Goal: Task Accomplishment & Management: Use online tool/utility

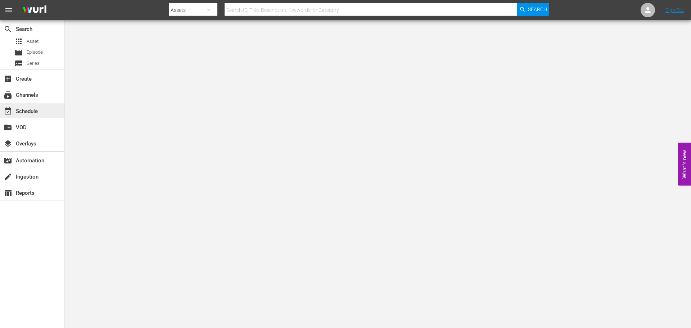
click at [40, 111] on div "event_available Schedule" at bounding box center [32, 110] width 64 height 14
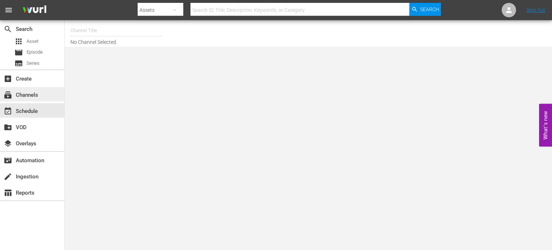
click at [38, 99] on div "subscriptions Channels" at bounding box center [32, 94] width 64 height 14
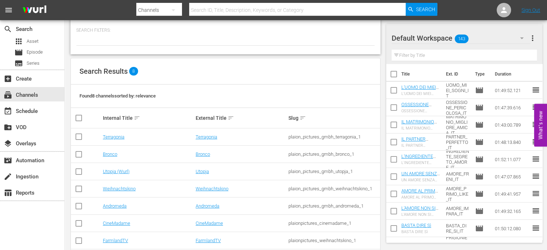
scroll to position [64, 0]
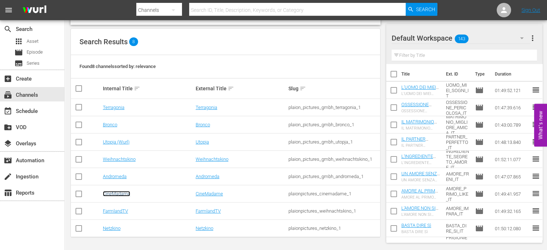
click at [111, 194] on link "CineMadame" at bounding box center [116, 193] width 27 height 5
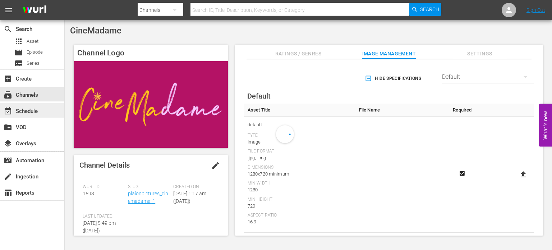
click at [33, 113] on div "event_available Schedule" at bounding box center [20, 110] width 40 height 6
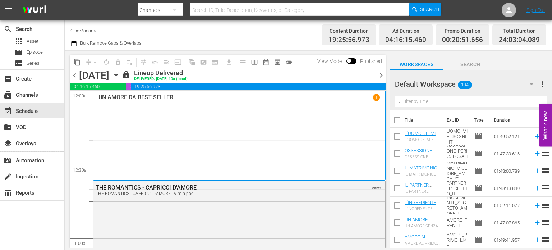
click at [217, 11] on input "text" at bounding box center [300, 9] width 219 height 17
click at [180, 8] on button "button" at bounding box center [174, 9] width 17 height 17
click at [160, 56] on div "Episodes" at bounding box center [160, 53] width 29 height 12
click at [221, 5] on input "text" at bounding box center [300, 9] width 219 height 17
type input "non si"
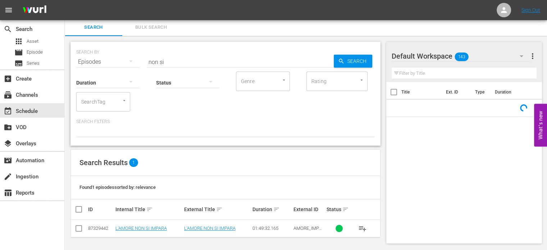
scroll to position [1, 0]
click at [206, 227] on link "L'AMORE NON SI IMPARA" at bounding box center [209, 228] width 51 height 5
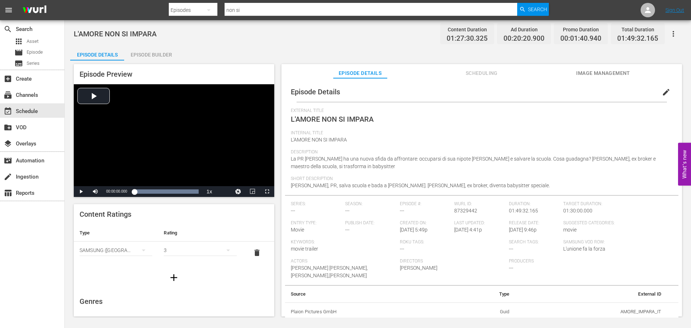
scroll to position [1, 0]
click at [474, 72] on span "Scheduling" at bounding box center [481, 73] width 54 height 9
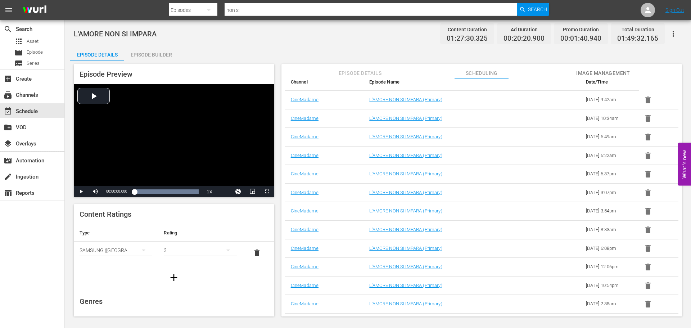
scroll to position [7, 0]
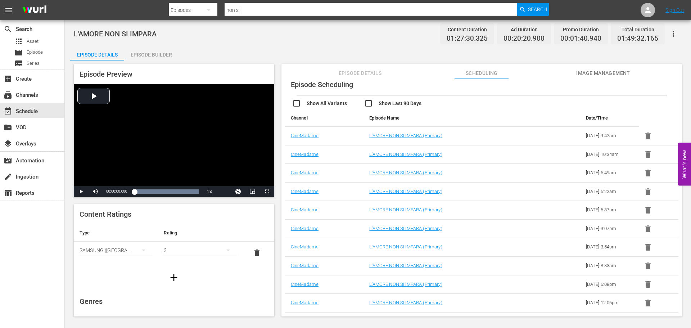
click at [353, 14] on input "non si" at bounding box center [370, 9] width 292 height 17
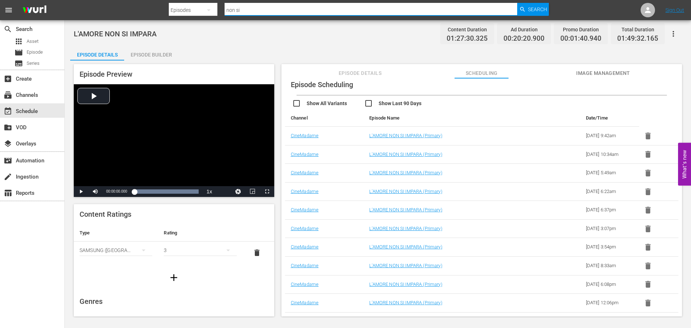
click at [353, 14] on input "non si" at bounding box center [370, 9] width 292 height 17
type input "ingredinete"
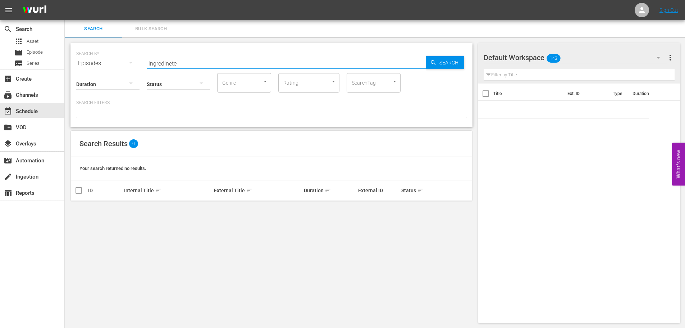
click at [176, 64] on input "ingredinete" at bounding box center [286, 63] width 279 height 17
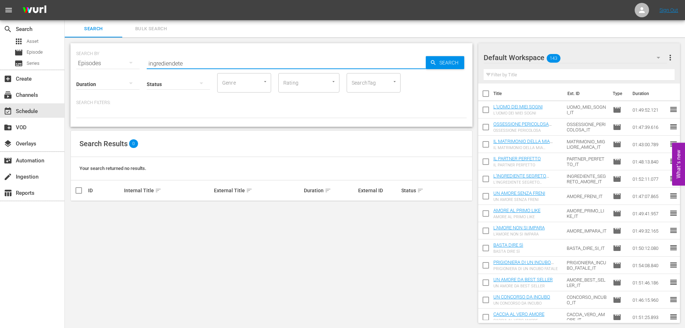
click at [176, 64] on input "ingrediendete" at bounding box center [286, 63] width 279 height 17
type input "ingrediente"
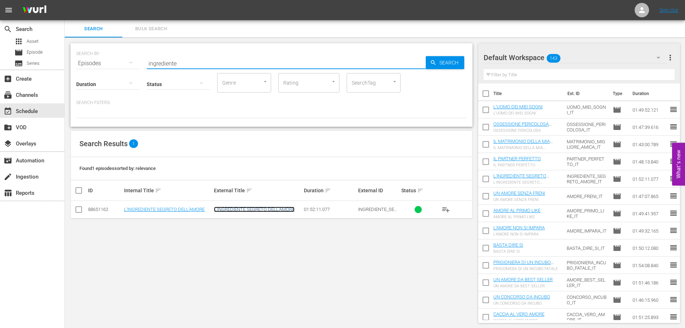
click at [244, 211] on link "L'INGREDIENTE SEGRETO DELL'AMORE" at bounding box center [254, 208] width 81 height 5
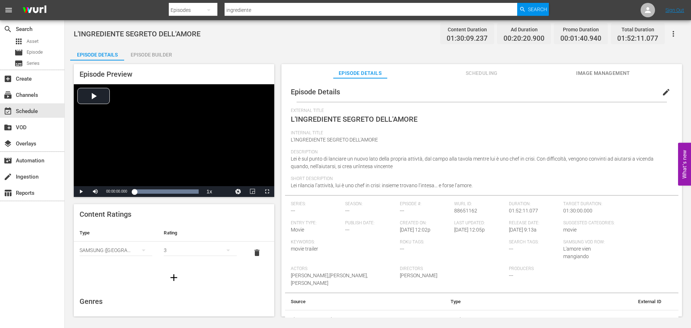
click at [476, 69] on span "Scheduling" at bounding box center [481, 73] width 54 height 9
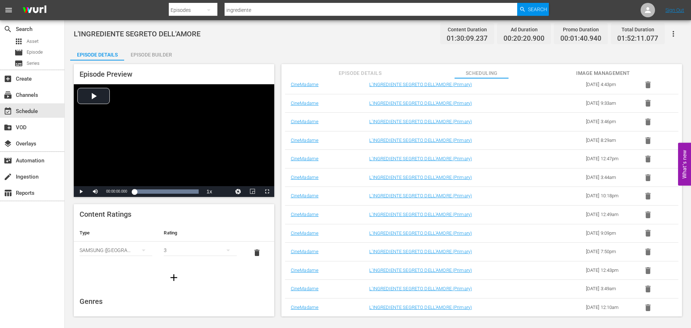
scroll to position [22, 0]
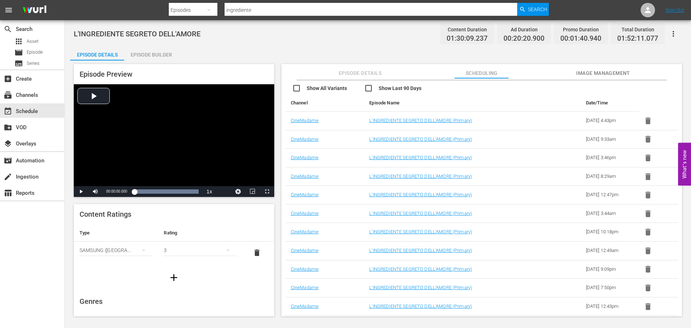
click at [329, 7] on input "ingrediente" at bounding box center [370, 9] width 292 height 17
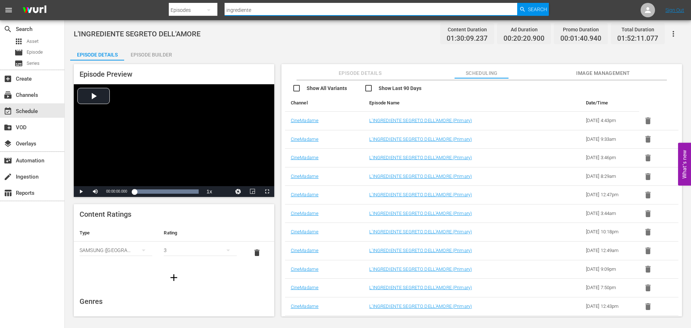
click at [329, 7] on input "ingrediente" at bounding box center [370, 9] width 292 height 17
type input "partner"
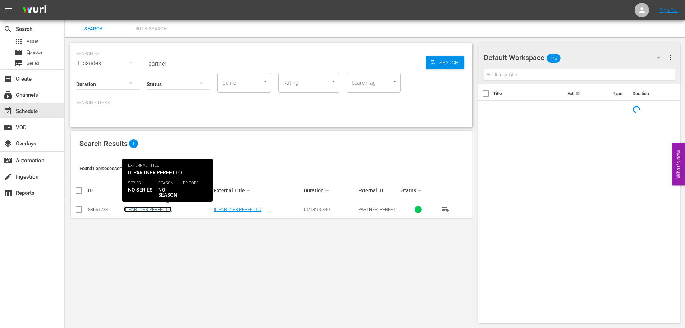
click at [163, 208] on link "IL PARTNER PERFETTO" at bounding box center [147, 208] width 47 height 5
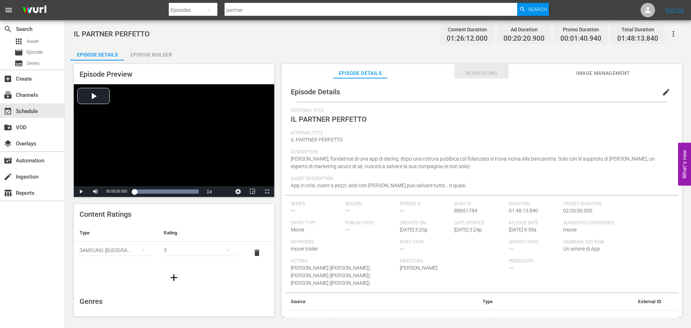
click at [490, 69] on span "Scheduling" at bounding box center [481, 73] width 54 height 9
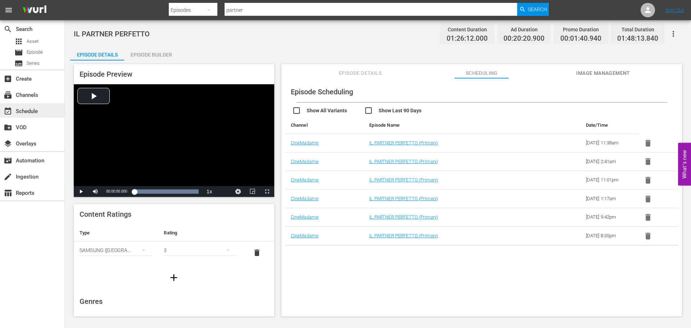
click at [32, 107] on div "event_available Schedule" at bounding box center [20, 110] width 40 height 6
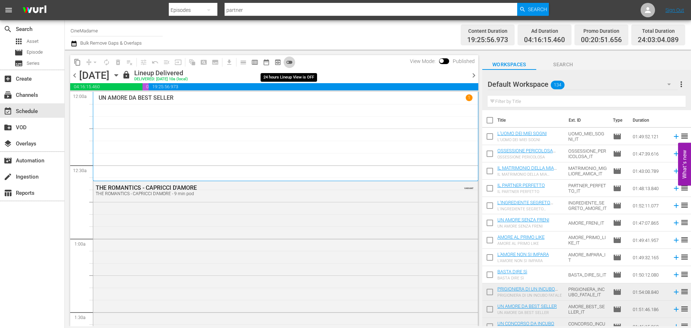
click at [287, 62] on span "toggle_off" at bounding box center [289, 62] width 7 height 7
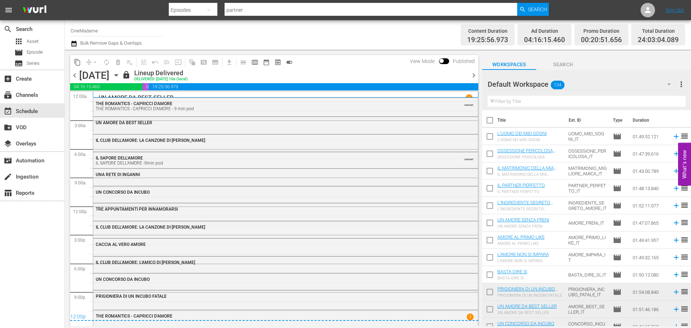
click at [480, 71] on div "content_copy compress arrow_drop_down autorenew_outlined delete_forever_outline…" at bounding box center [273, 188] width 417 height 276
click at [474, 75] on span "chevron_right" at bounding box center [473, 75] width 9 height 9
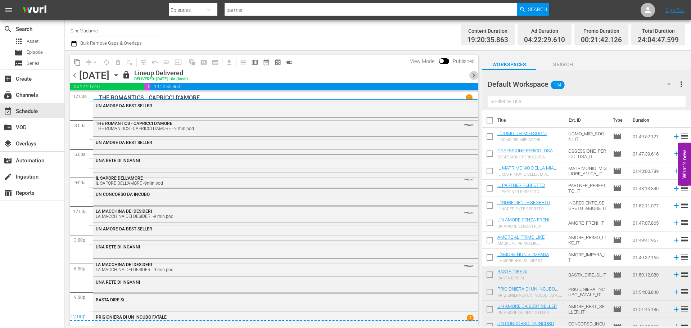
click at [474, 75] on span "chevron_right" at bounding box center [473, 75] width 9 height 9
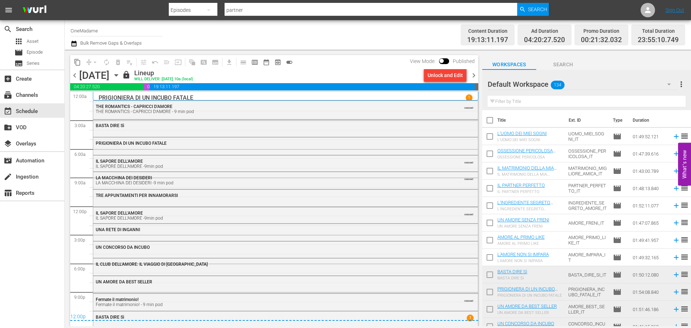
click at [474, 75] on span "chevron_right" at bounding box center [473, 75] width 9 height 9
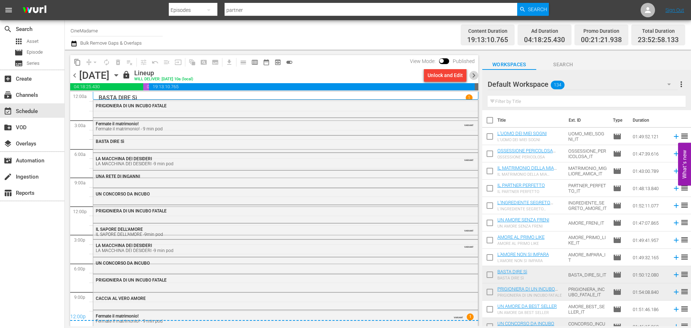
click at [474, 75] on span "chevron_right" at bounding box center [473, 75] width 9 height 9
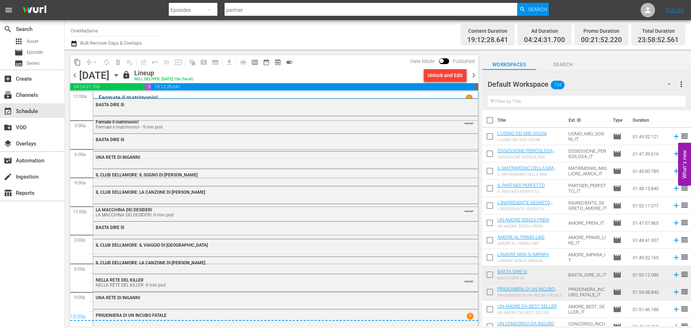
click at [474, 75] on span "chevron_right" at bounding box center [473, 75] width 9 height 9
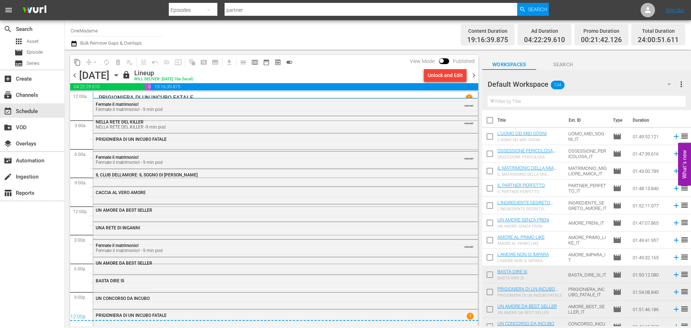
click at [474, 75] on span "chevron_right" at bounding box center [473, 75] width 9 height 9
